Goal: Information Seeking & Learning: Learn about a topic

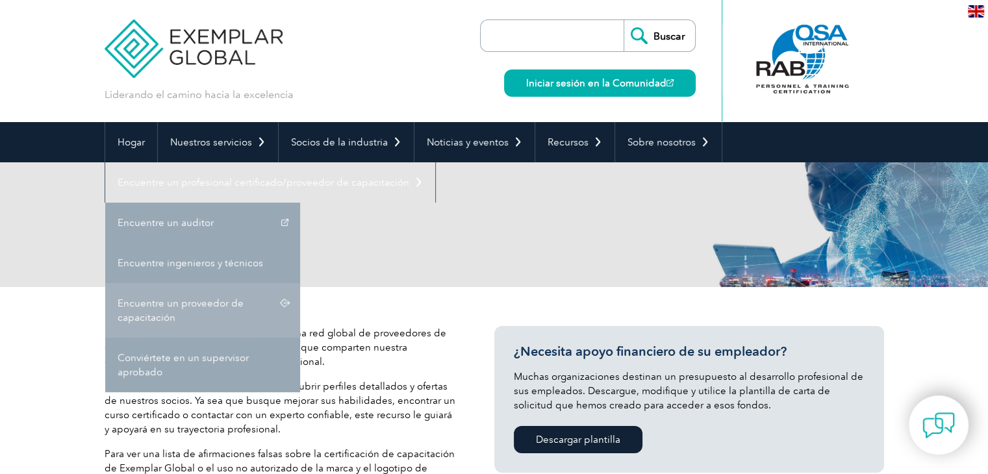
click at [171, 306] on font "Encuentre un proveedor de capacitación" at bounding box center [181, 311] width 126 height 26
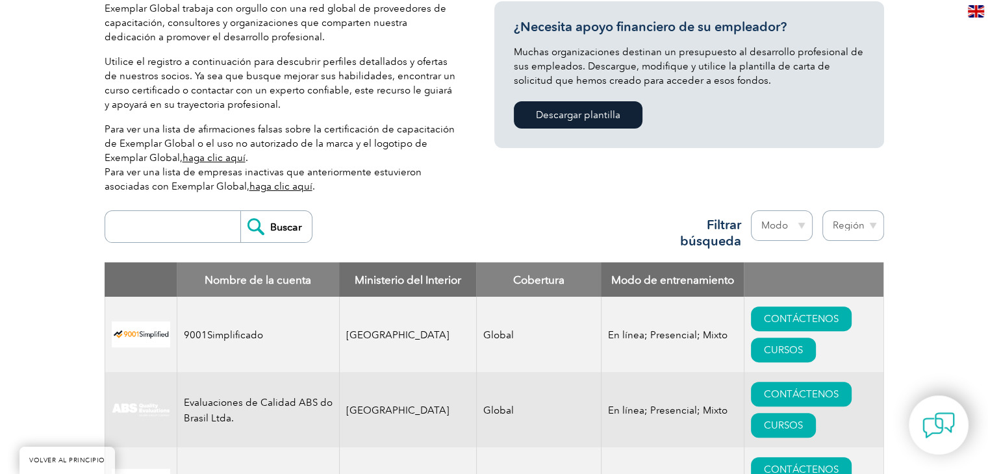
scroll to position [325, 0]
click at [213, 216] on input "search" at bounding box center [176, 226] width 129 height 31
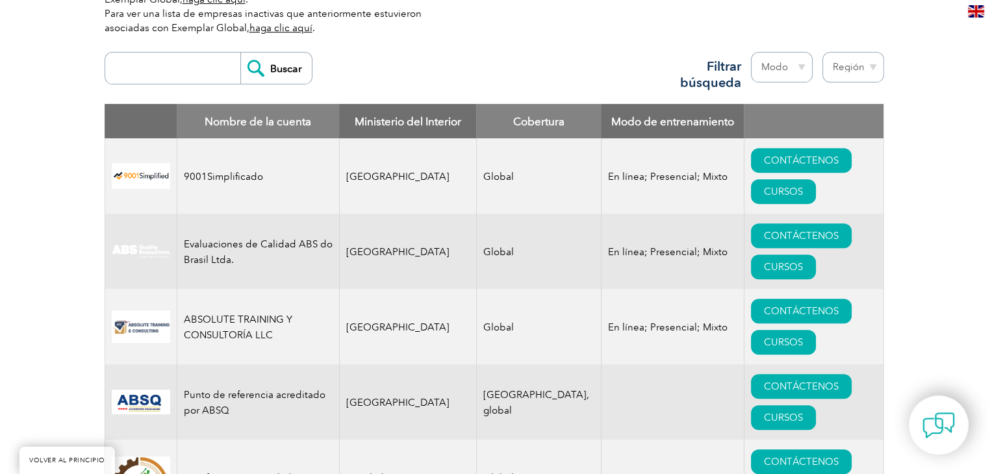
scroll to position [520, 0]
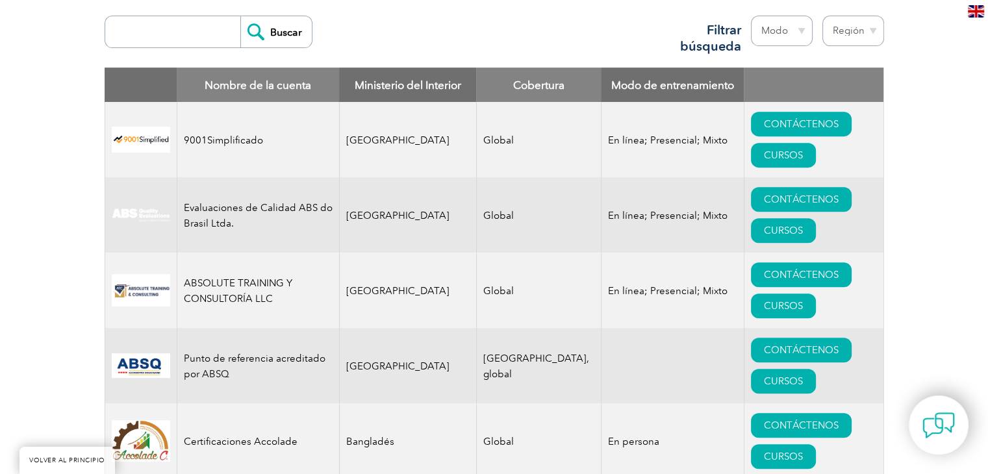
click at [408, 47] on div "Buscar Región Australia Baréin Bangladés Brasil Canadá Colombia República Domin…" at bounding box center [495, 38] width 780 height 58
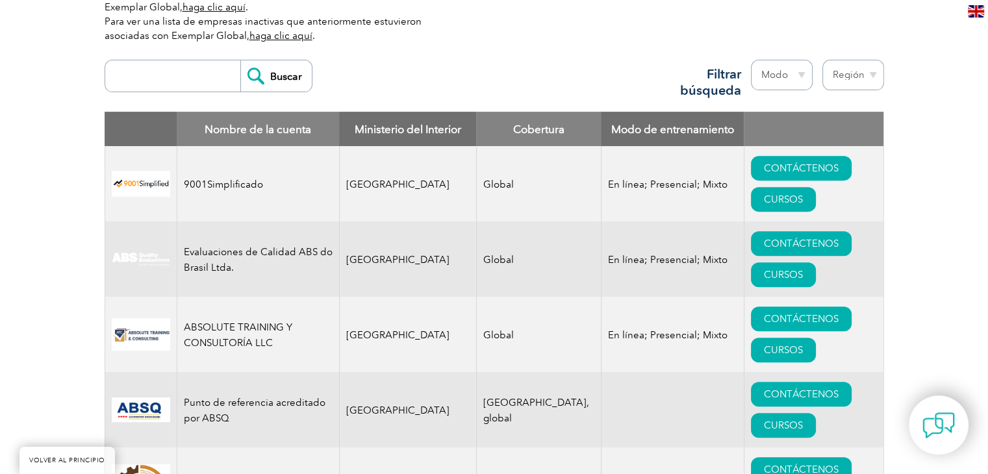
scroll to position [390, 0]
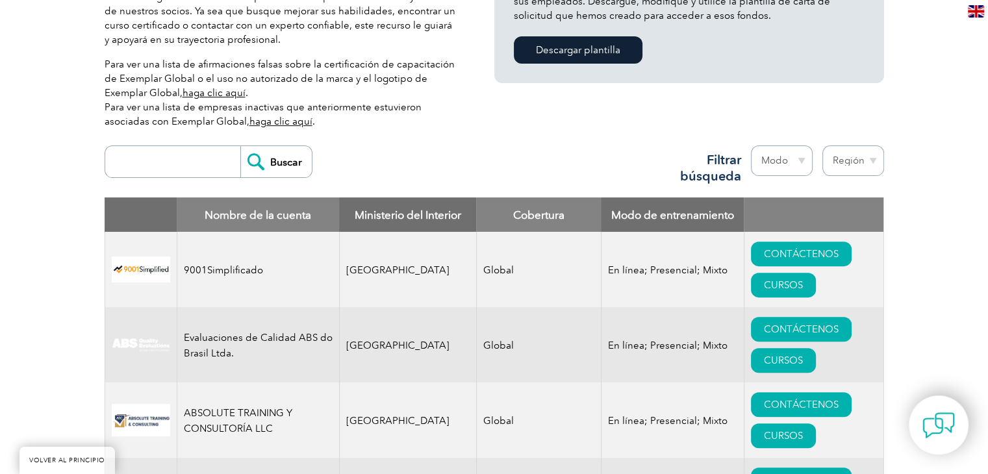
click at [720, 178] on font "Filtrar búsqueda" at bounding box center [710, 168] width 61 height 32
click at [780, 157] on select "Modo En línea En persona Mezclado" at bounding box center [782, 161] width 62 height 31
click at [273, 166] on input "Buscar" at bounding box center [275, 161] width 71 height 31
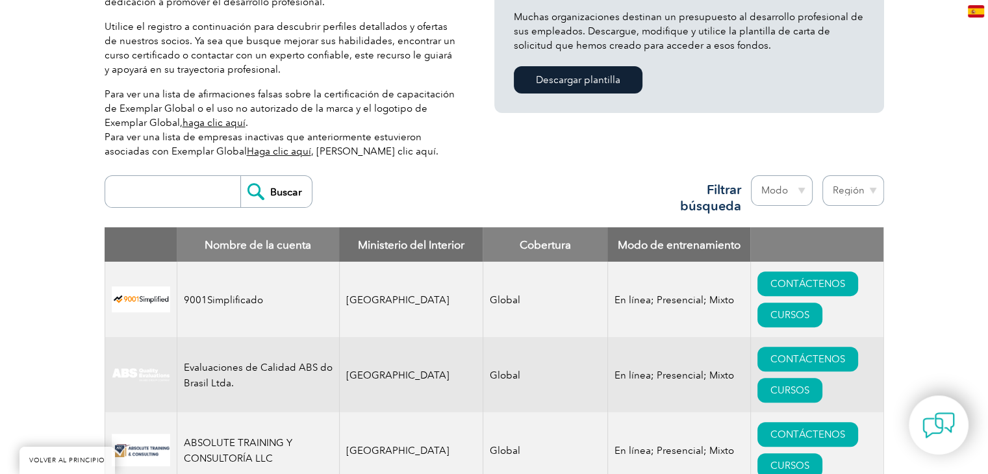
scroll to position [360, 0]
click at [169, 190] on input "search" at bounding box center [176, 191] width 129 height 31
type input "méxico"
click at [264, 190] on input "Buscar" at bounding box center [275, 191] width 71 height 31
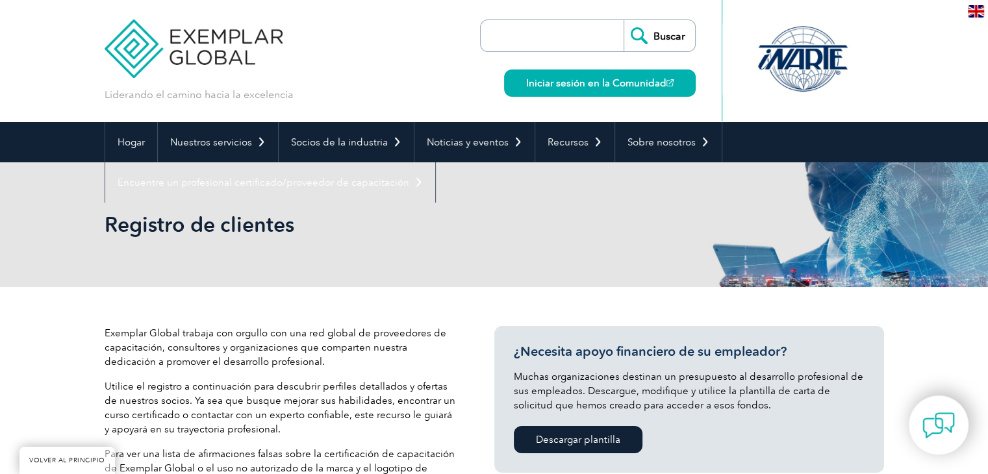
scroll to position [325, 0]
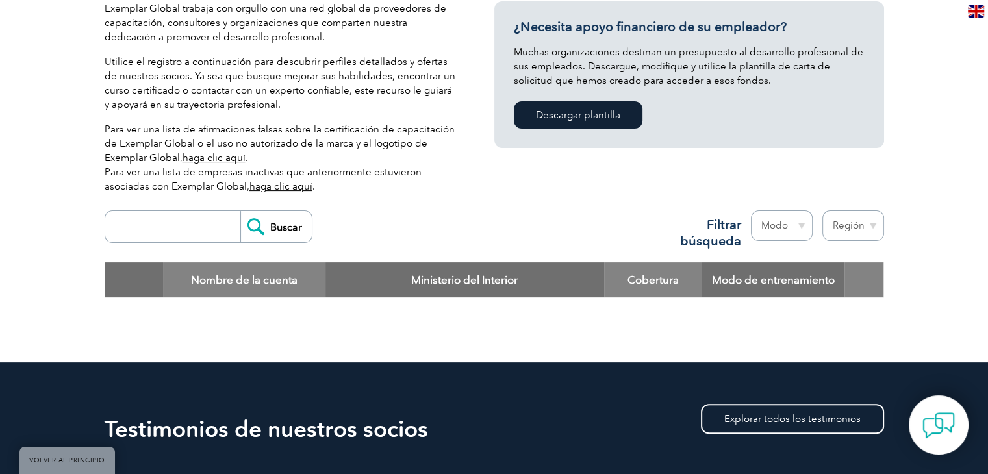
click at [423, 219] on div "Buscar Región [GEOGRAPHIC_DATA] [GEOGRAPHIC_DATA] [GEOGRAPHIC_DATA] [GEOGRAPHIC…" at bounding box center [495, 233] width 780 height 58
click at [727, 233] on font "Filtrar búsqueda" at bounding box center [710, 233] width 61 height 32
click at [850, 228] on select "Región Australia Baréin Bangladés Brasil Canadá Colombia República Dominicana E…" at bounding box center [854, 226] width 62 height 31
select select "[GEOGRAPHIC_DATA]"
click at [823, 211] on select "Región Australia Baréin Bangladés Brasil Canadá Colombia República Dominicana E…" at bounding box center [854, 226] width 62 height 31
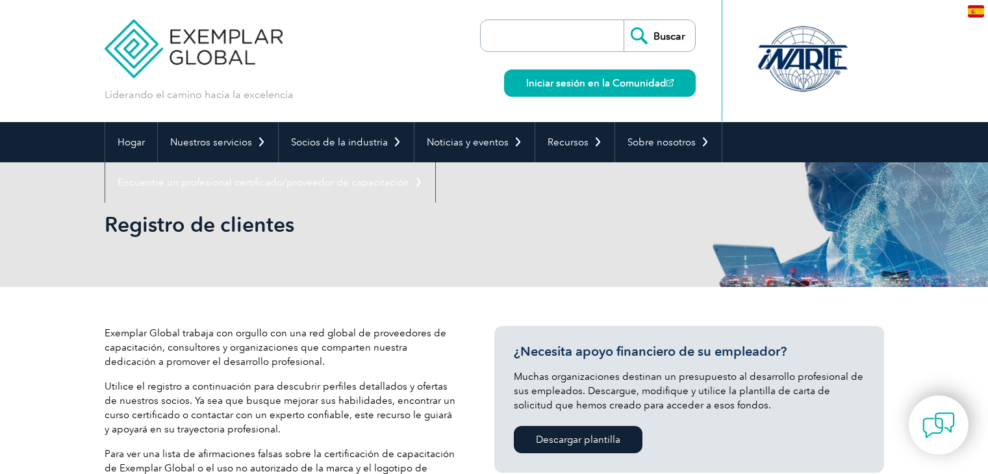
select select "[GEOGRAPHIC_DATA]"
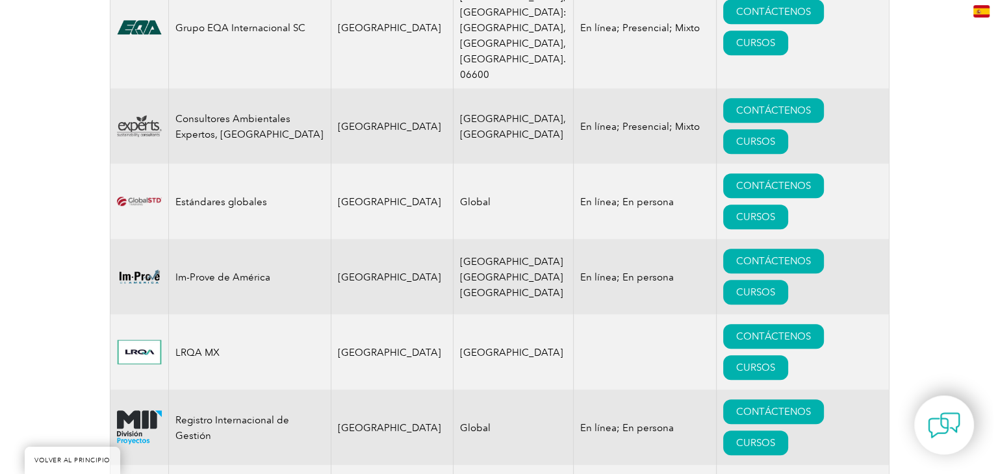
scroll to position [650, 0]
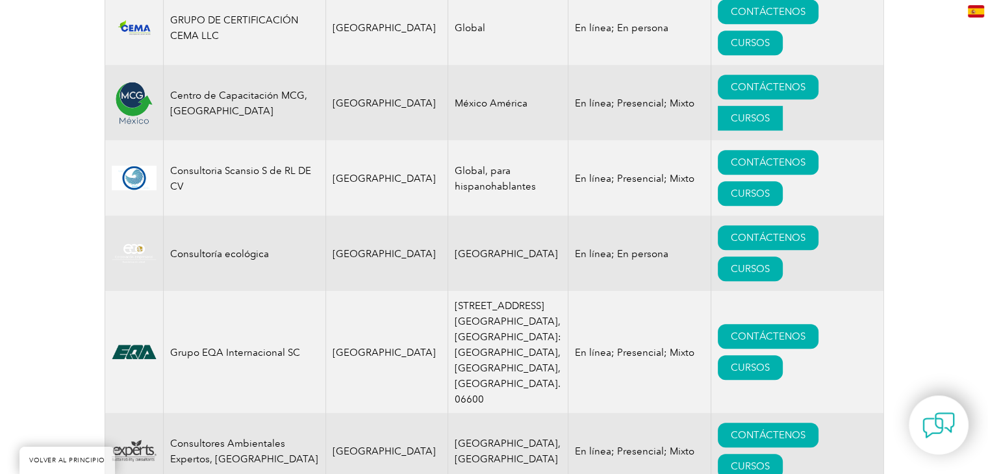
click at [731, 120] on font "CURSOS" at bounding box center [750, 118] width 39 height 12
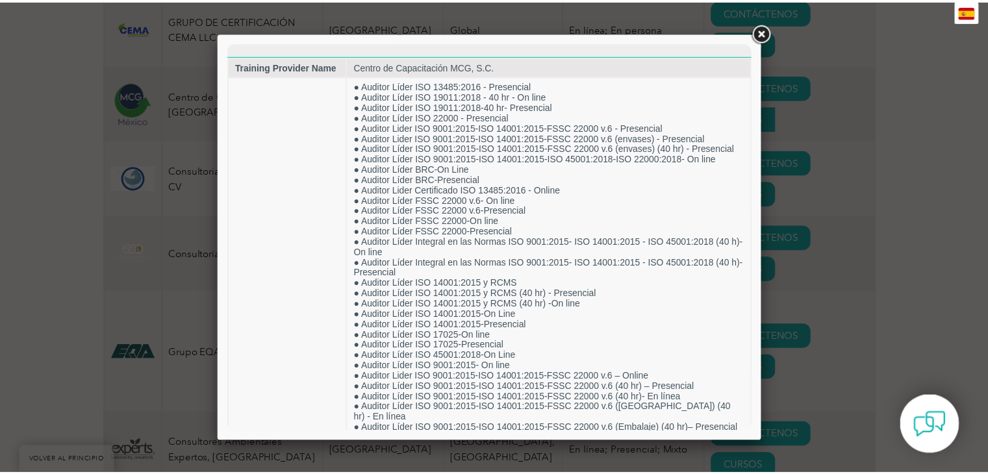
scroll to position [0, 0]
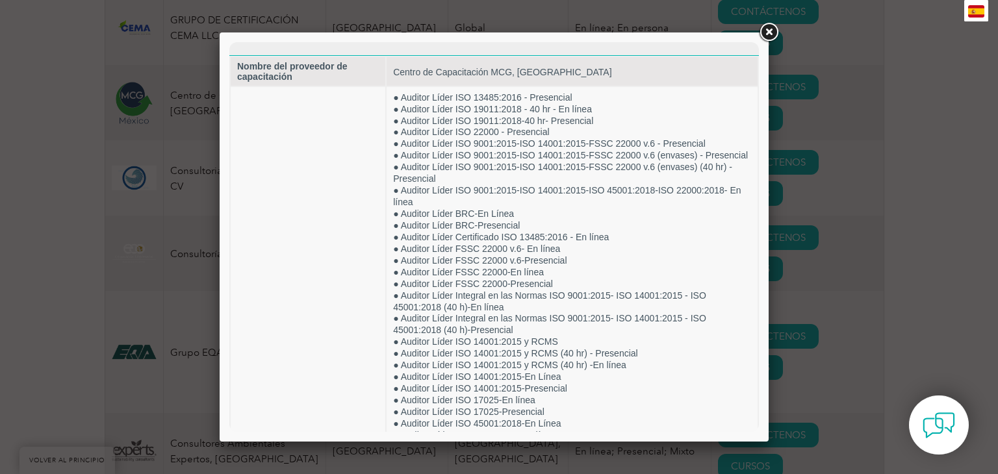
click at [751, 34] on div at bounding box center [494, 236] width 549 height 409
click at [765, 37] on link at bounding box center [768, 32] width 23 height 23
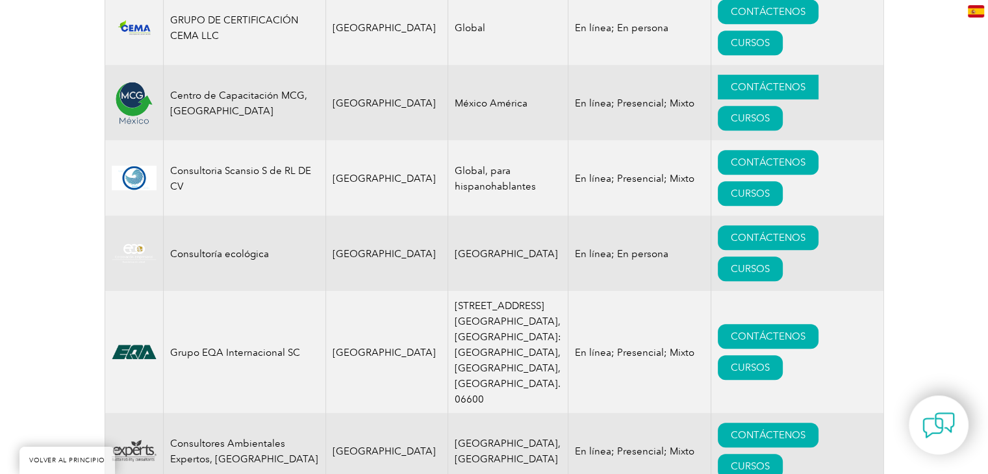
click at [729, 80] on link "CONTÁCTENOS" at bounding box center [768, 87] width 101 height 25
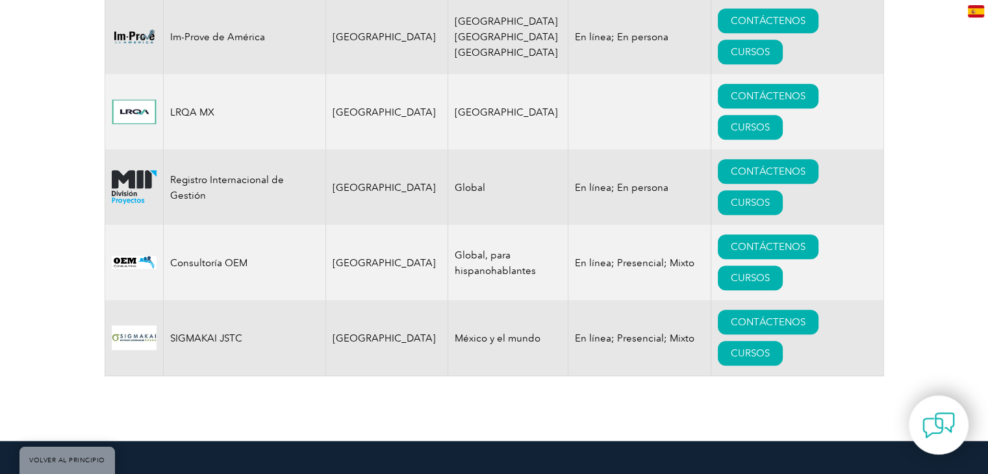
scroll to position [1234, 0]
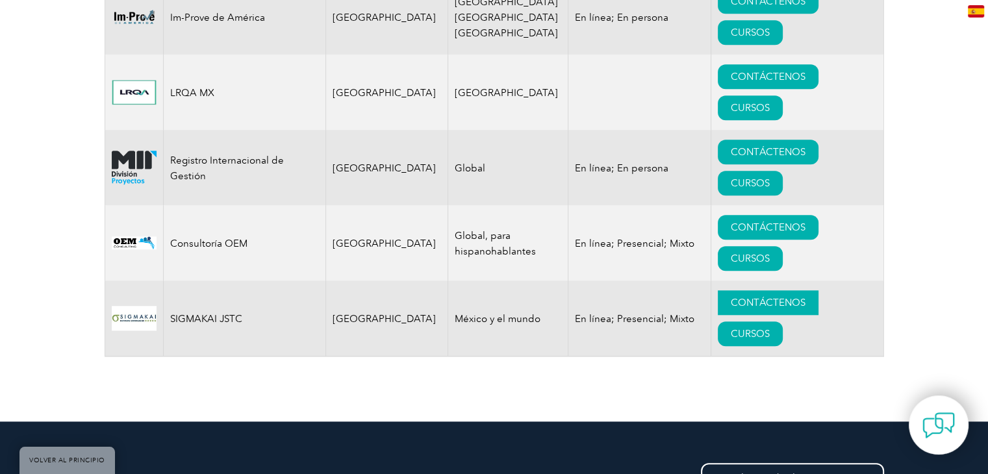
click at [754, 297] on font "CONTÁCTENOS" at bounding box center [768, 303] width 75 height 12
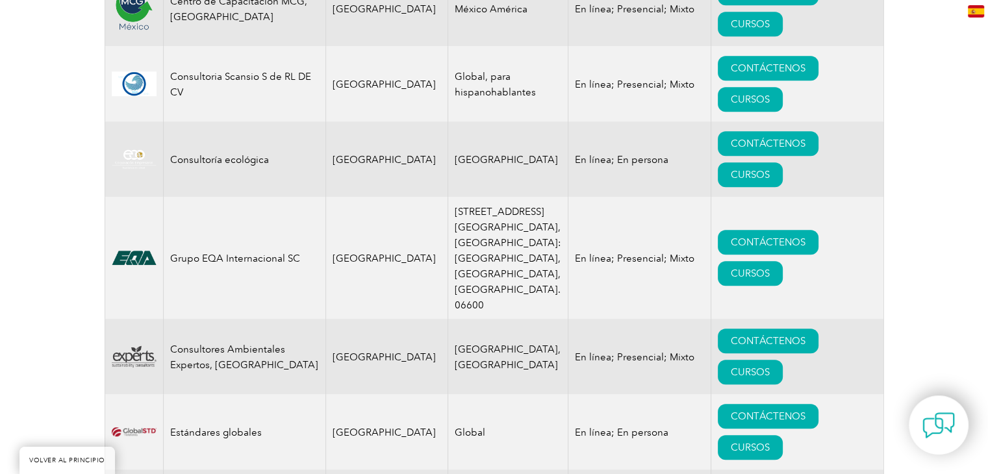
scroll to position [585, 0]
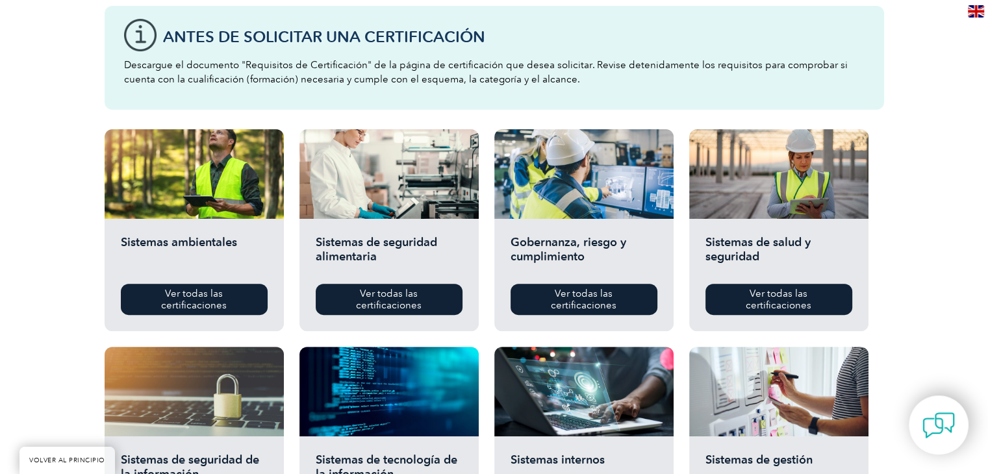
scroll to position [585, 0]
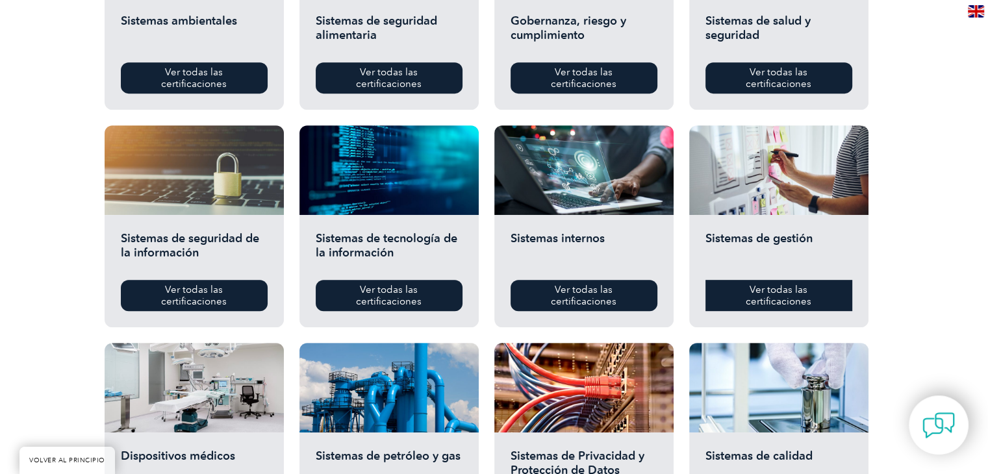
click at [746, 288] on link "Ver todas las certificaciones" at bounding box center [779, 295] width 147 height 31
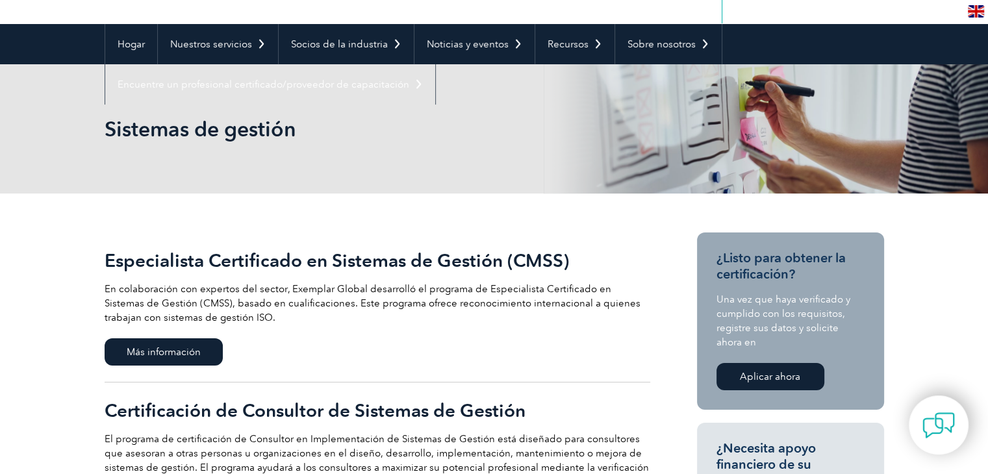
scroll to position [260, 0]
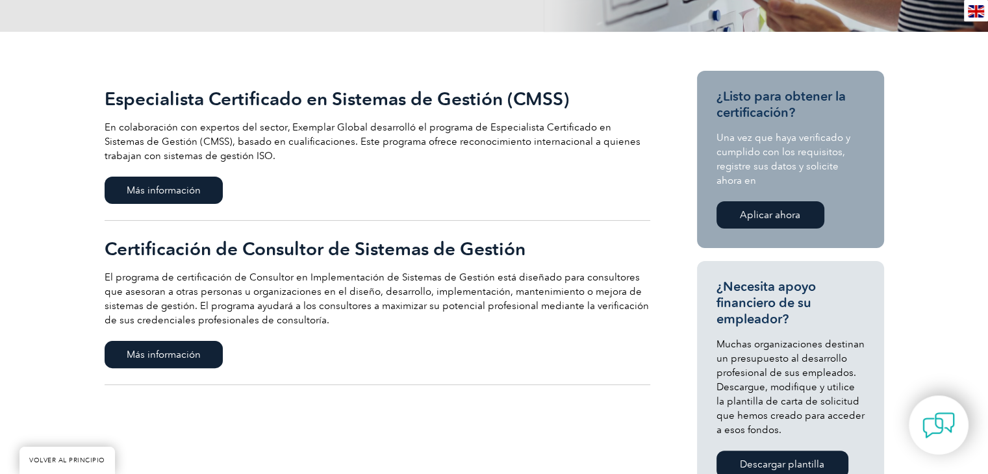
click at [743, 209] on font "Aplicar ahora" at bounding box center [770, 215] width 60 height 12
